Goal: Use online tool/utility

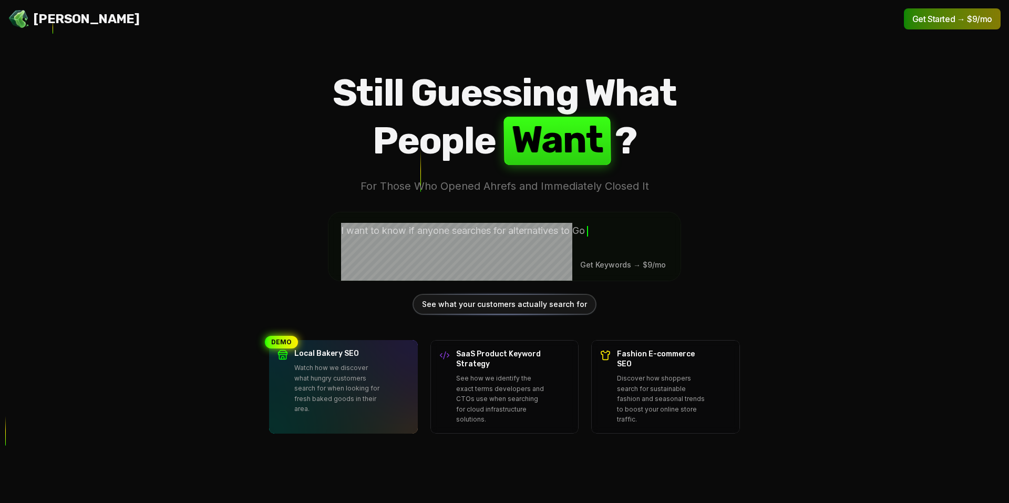
click at [520, 235] on textarea at bounding box center [504, 244] width 352 height 65
type textarea "***"
click at [527, 300] on div "See what your customers actually search for" at bounding box center [505, 304] width 182 height 19
click at [523, 305] on div "See what your customers actually search for" at bounding box center [505, 304] width 182 height 19
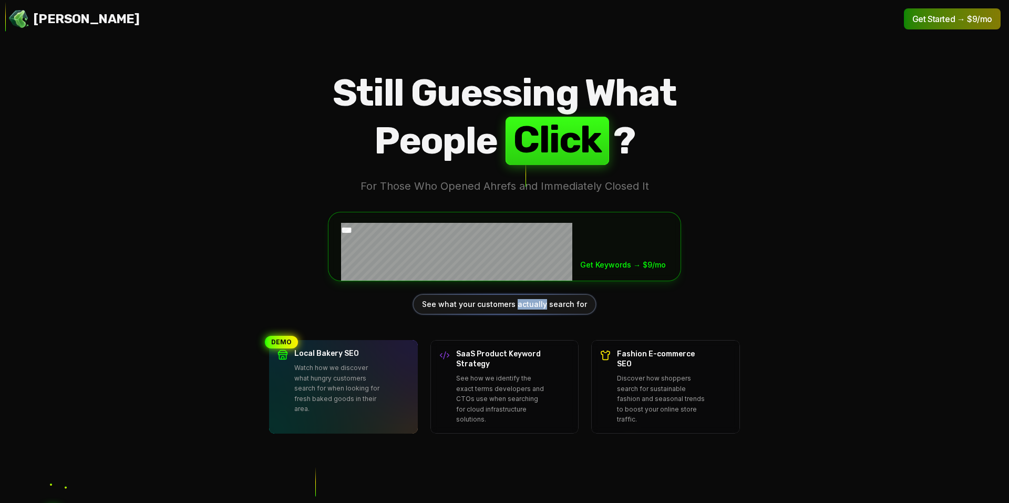
drag, startPoint x: 523, startPoint y: 305, endPoint x: 511, endPoint y: 305, distance: 12.6
click at [515, 307] on div "See what your customers actually search for" at bounding box center [505, 304] width 182 height 19
drag, startPoint x: 506, startPoint y: 304, endPoint x: 492, endPoint y: 304, distance: 13.7
click at [499, 306] on div "See what your customers actually search for" at bounding box center [505, 304] width 182 height 19
drag, startPoint x: 492, startPoint y: 304, endPoint x: 476, endPoint y: 307, distance: 17.1
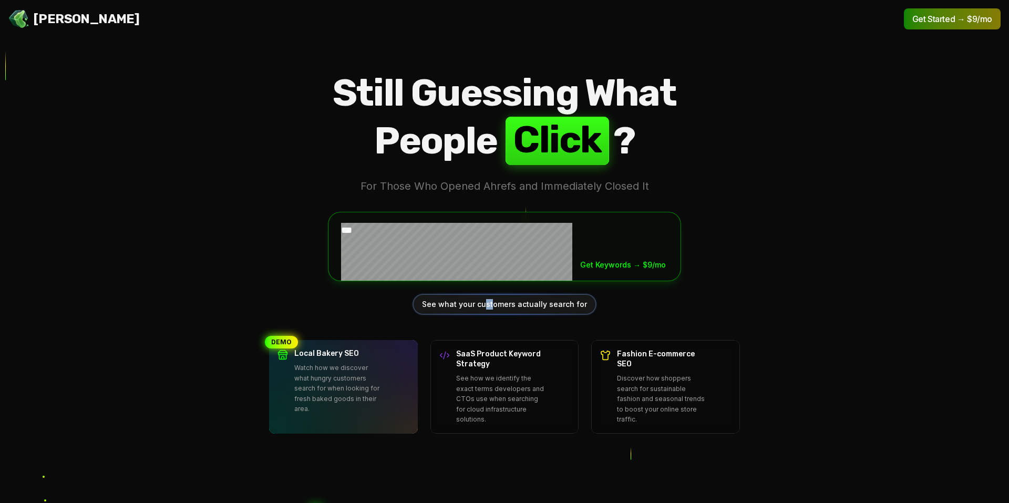
click at [477, 307] on div "See what your customers actually search for" at bounding box center [505, 304] width 182 height 19
drag, startPoint x: 482, startPoint y: 291, endPoint x: 485, endPoint y: 306, distance: 14.9
click at [483, 291] on div "*** Get Keywords → $9/mo See what your customers actually search for" at bounding box center [504, 263] width 353 height 103
click at [498, 311] on div "See what your customers actually search for" at bounding box center [505, 304] width 182 height 19
